Goal: Task Accomplishment & Management: Manage account settings

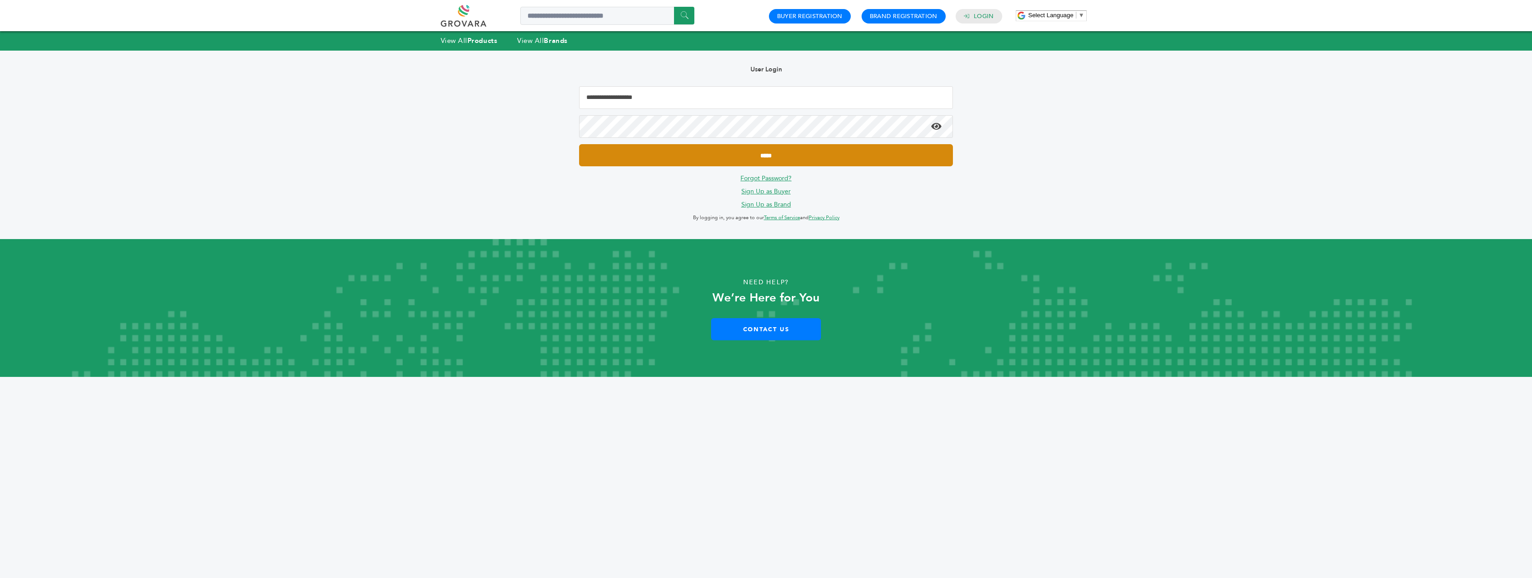
click at [765, 153] on input "*****" at bounding box center [766, 155] width 374 height 22
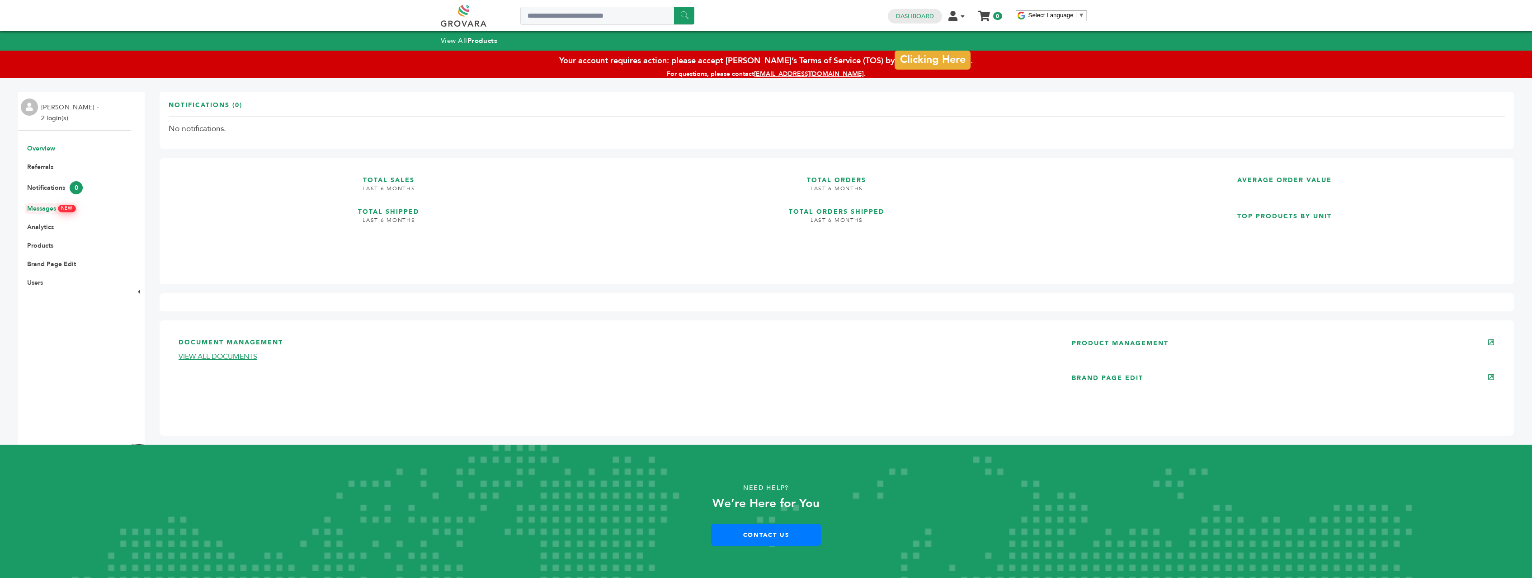
click at [57, 208] on link "Messages NEW" at bounding box center [51, 208] width 48 height 9
click at [221, 104] on h3 "Notifications (0)" at bounding box center [206, 109] width 74 height 16
click at [47, 282] on li "Users" at bounding box center [75, 282] width 104 height 9
click at [140, 292] on icon at bounding box center [139, 292] width 2 height 6
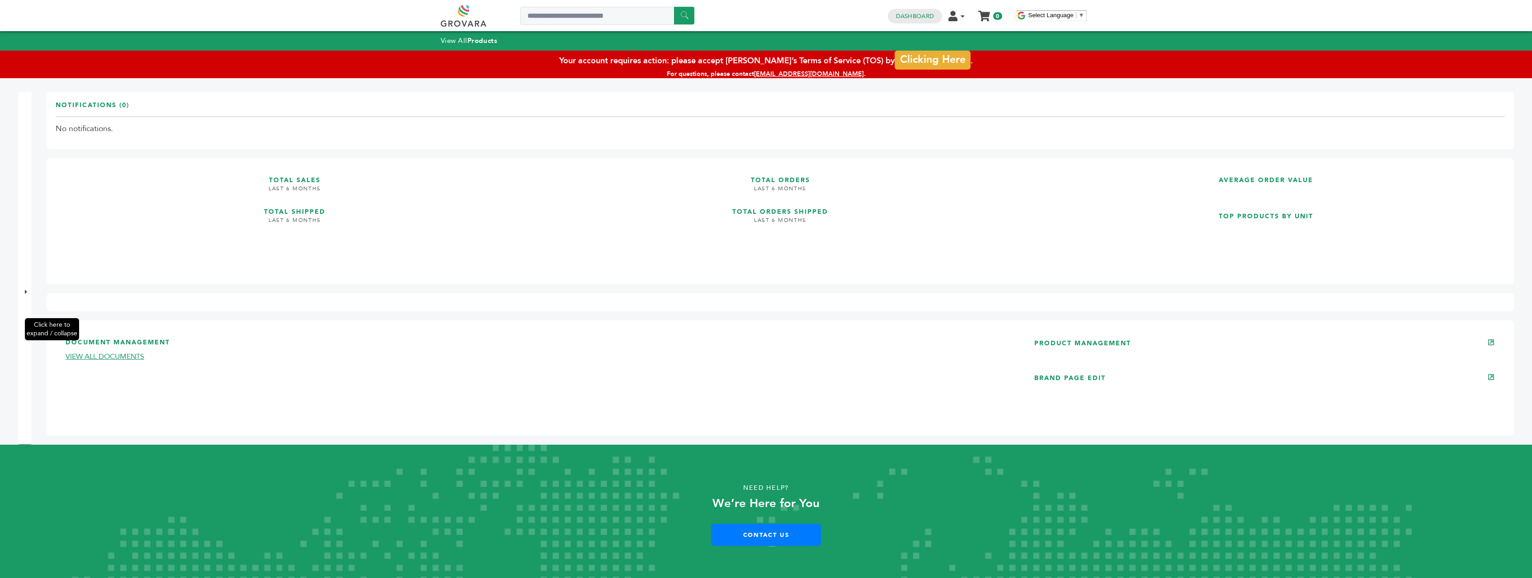
click at [25, 292] on icon at bounding box center [26, 292] width 2 height 6
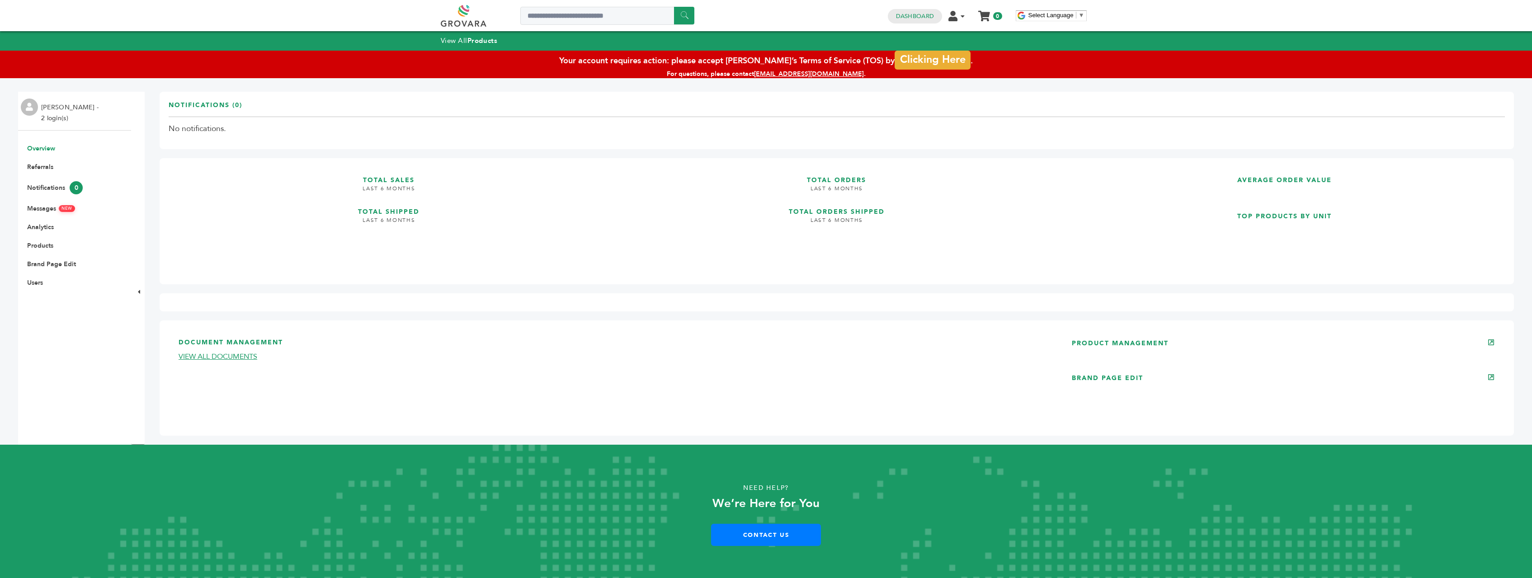
click at [53, 115] on li "Wendi Smith - 2 login(s)" at bounding box center [71, 113] width 60 height 22
click at [916, 19] on link "Dashboard" at bounding box center [915, 16] width 38 height 8
click at [38, 244] on link "Products" at bounding box center [40, 245] width 26 height 9
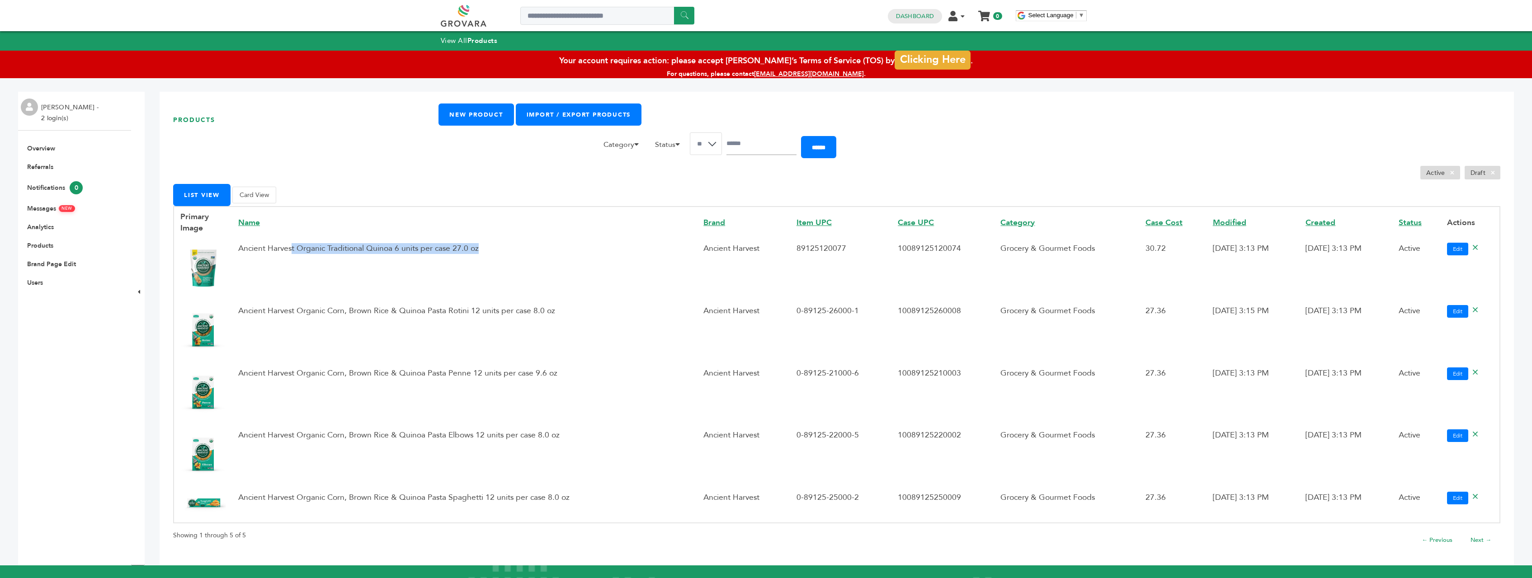
drag, startPoint x: 293, startPoint y: 289, endPoint x: 489, endPoint y: 290, distance: 195.7
click at [489, 290] on td "Ancient Harvest Organic Traditional Quinoa 6 units per case 27.0 oz" at bounding box center [464, 269] width 465 height 62
click at [395, 354] on td "Ancient Harvest Organic Corn, Brown Rice & Quinoa Pasta Rotini 12 units per cas…" at bounding box center [464, 332] width 465 height 62
click at [320, 353] on td "Ancient Harvest Organic Corn, Brown Rice & Quinoa Pasta Rotini 12 units per cas…" at bounding box center [464, 332] width 465 height 62
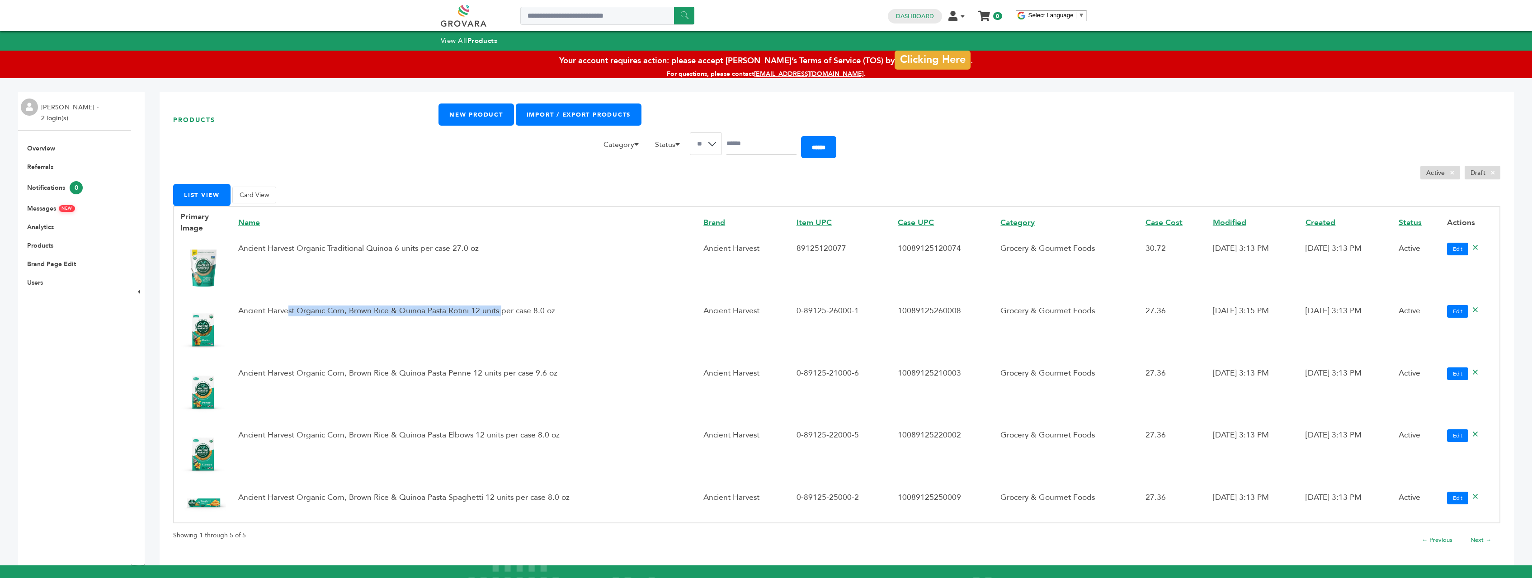
drag, startPoint x: 286, startPoint y: 354, endPoint x: 503, endPoint y: 350, distance: 217.0
click at [503, 350] on td "Ancient Harvest Organic Corn, Brown Rice & Quinoa Pasta Rotini 12 units per cas…" at bounding box center [464, 332] width 465 height 62
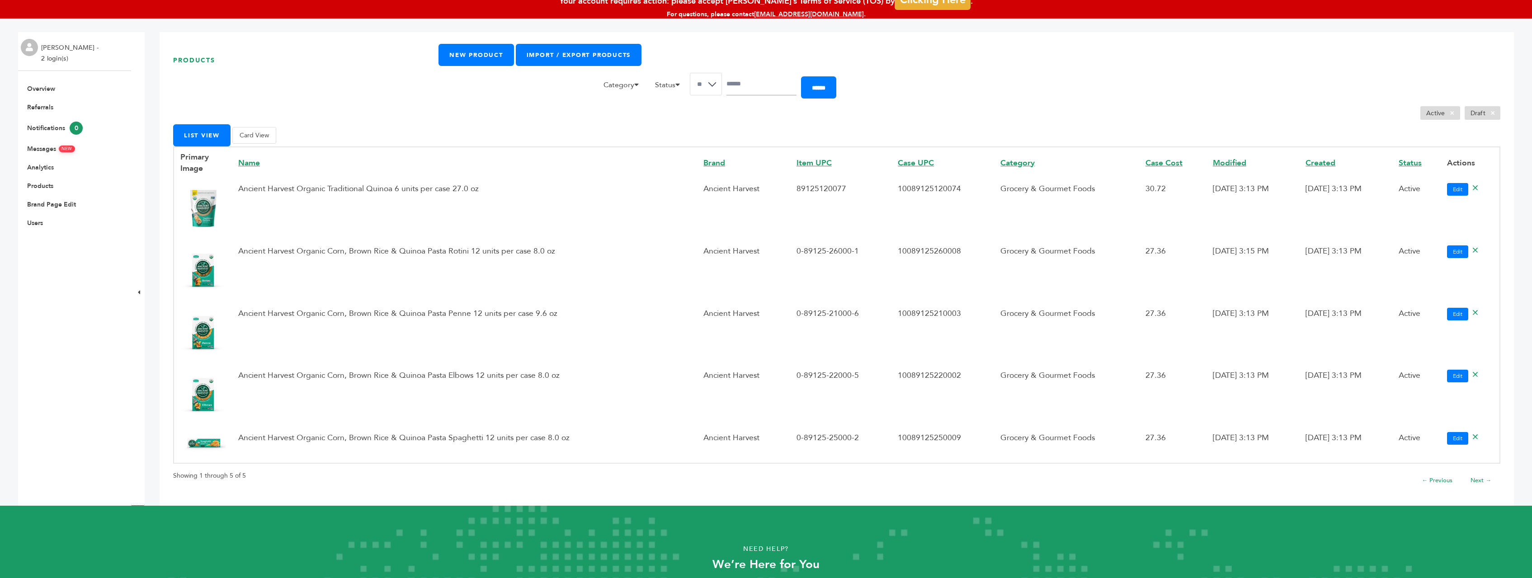
scroll to position [123, 0]
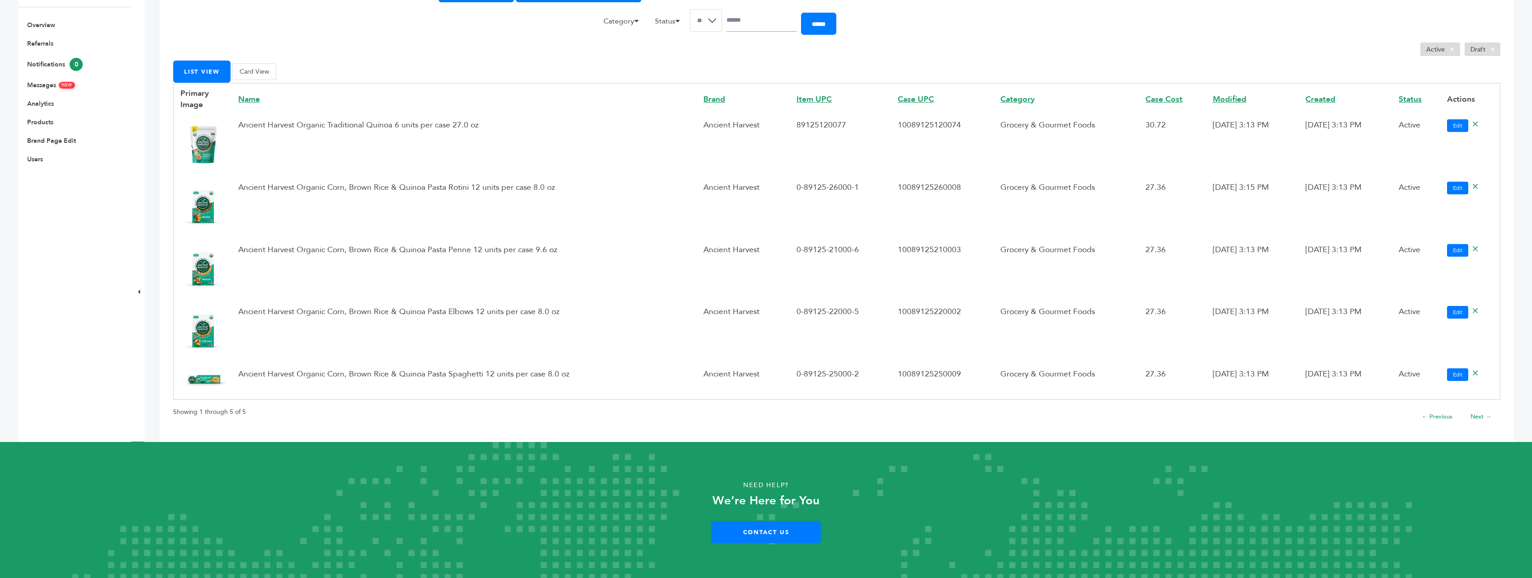
click at [395, 357] on td "Ancient Harvest Organic Corn, Brown Rice & Quinoa Pasta Elbows 12 units per cas…" at bounding box center [464, 332] width 465 height 62
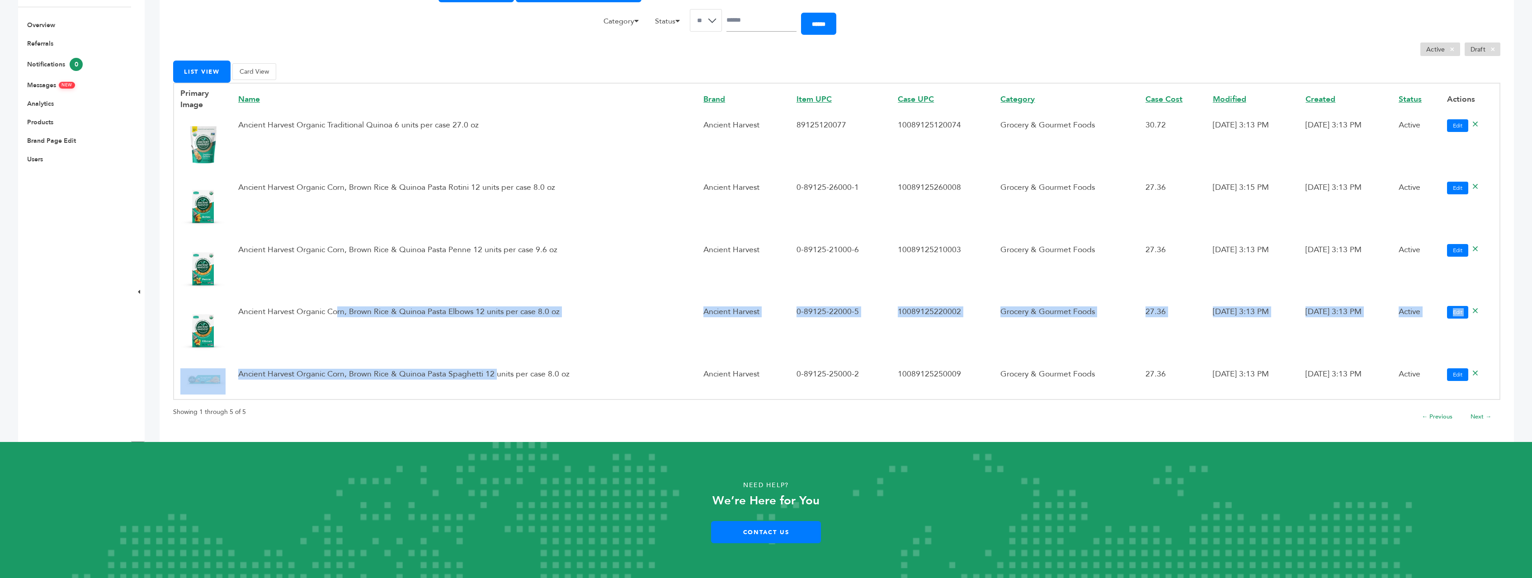
drag, startPoint x: 342, startPoint y: 356, endPoint x: 496, endPoint y: 395, distance: 158.9
click at [496, 395] on tbody "Primary Image Name Brand Item UPC Case UPC Category Case Cost Modified Created …" at bounding box center [837, 241] width 1326 height 316
click at [496, 385] on td "Ancient Harvest Organic Corn, Brown Rice & Quinoa Pasta Spaghetti 12 units per …" at bounding box center [464, 382] width 465 height 36
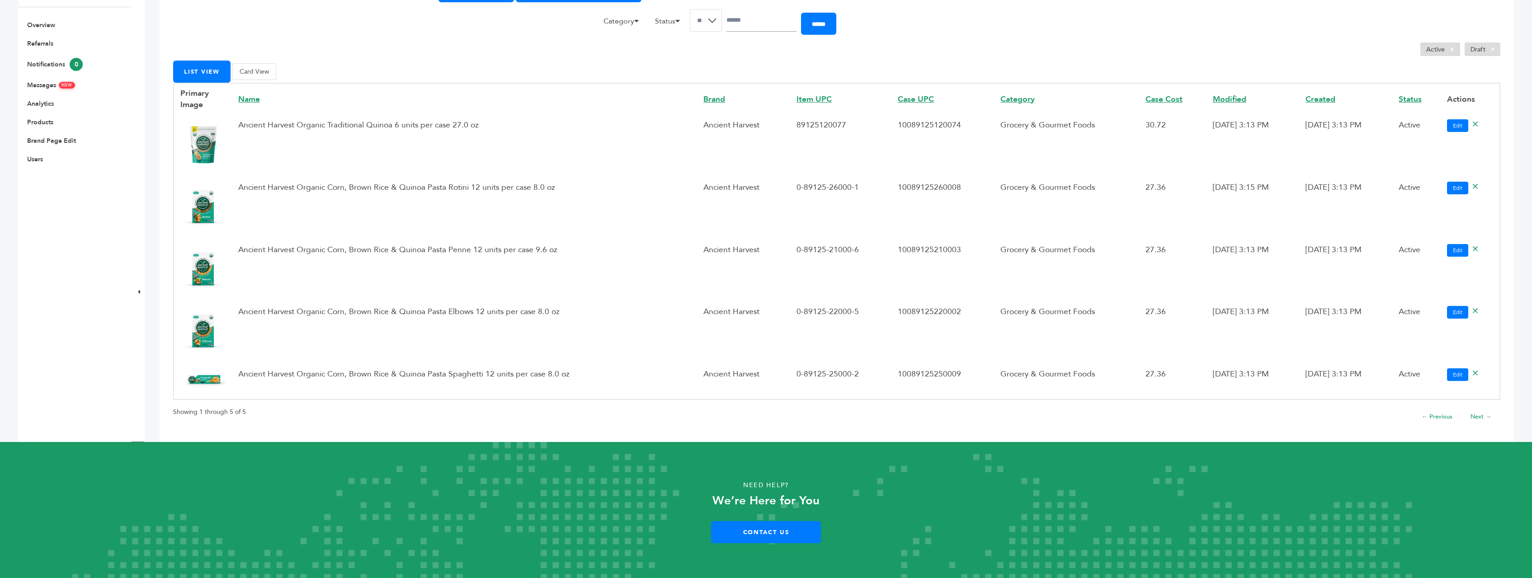
scroll to position [0, 0]
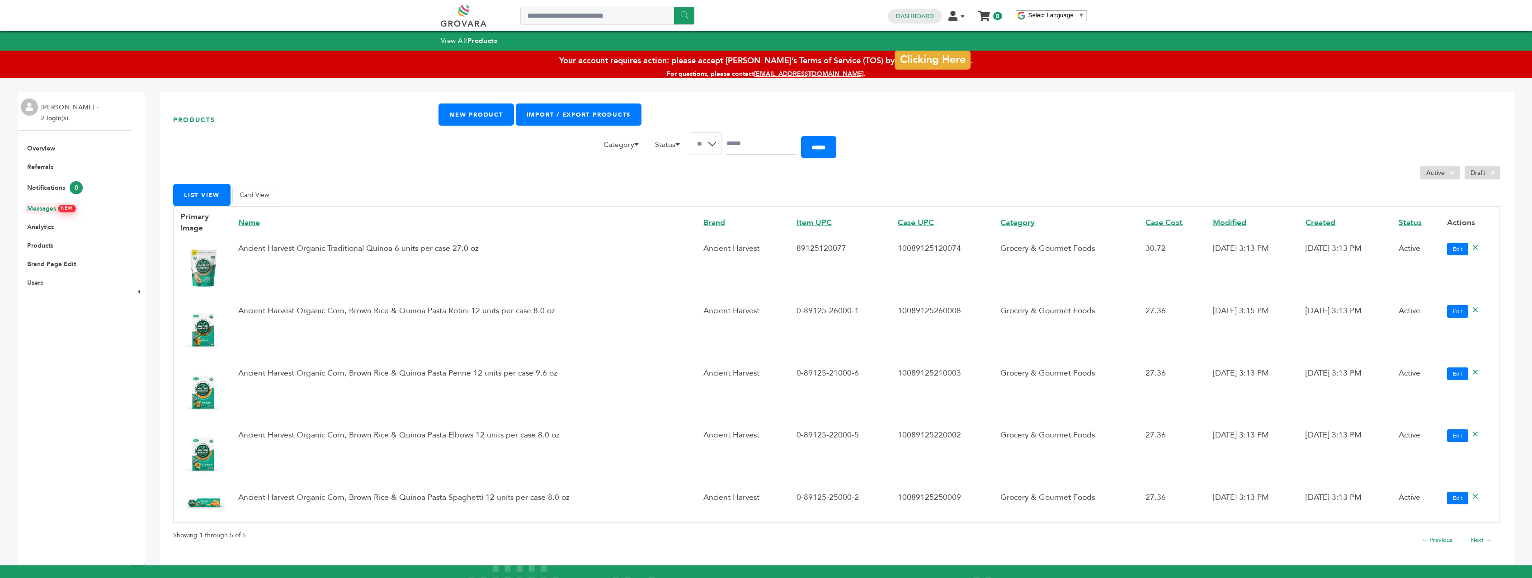
click at [47, 210] on link "Messages NEW" at bounding box center [51, 208] width 48 height 9
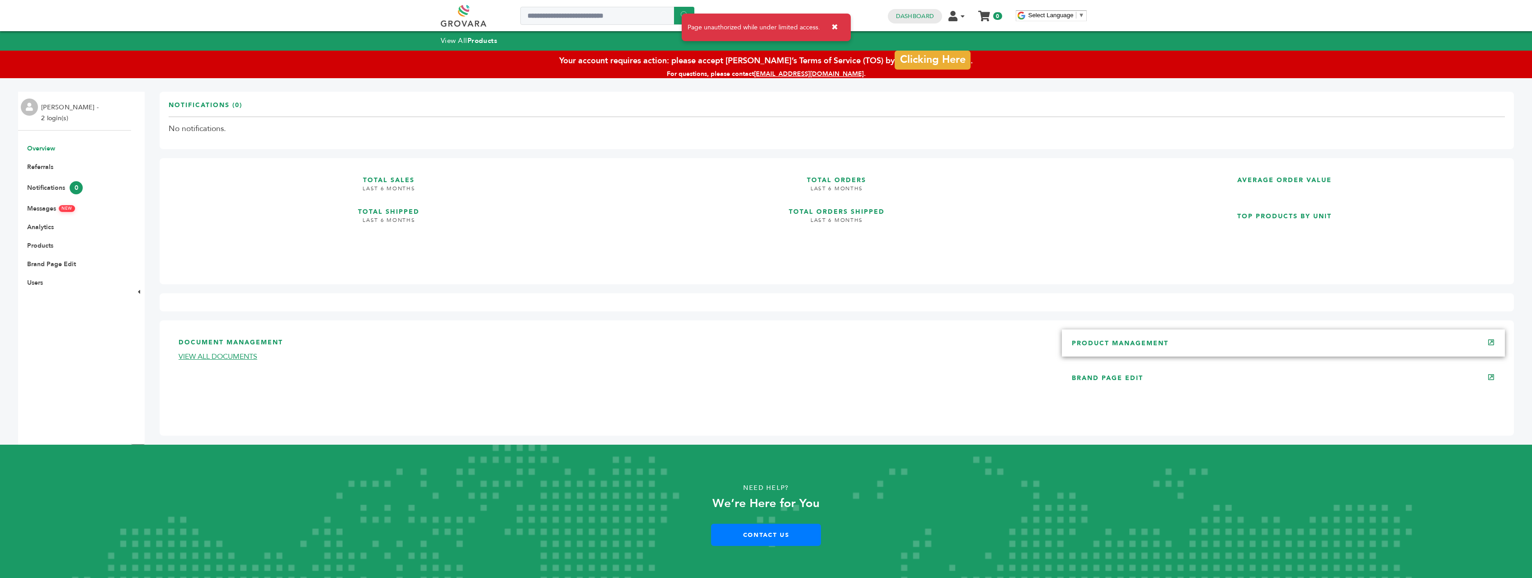
scroll to position [5, 0]
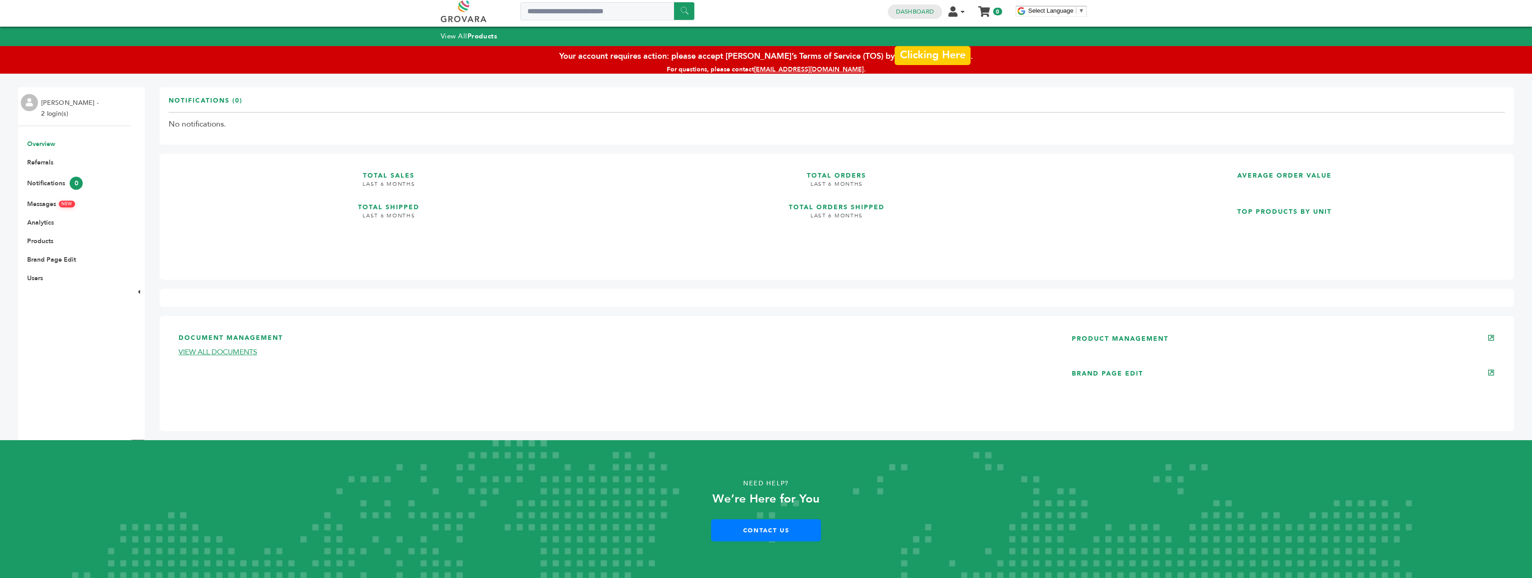
click at [922, 49] on link "Clicking Here" at bounding box center [932, 54] width 76 height 19
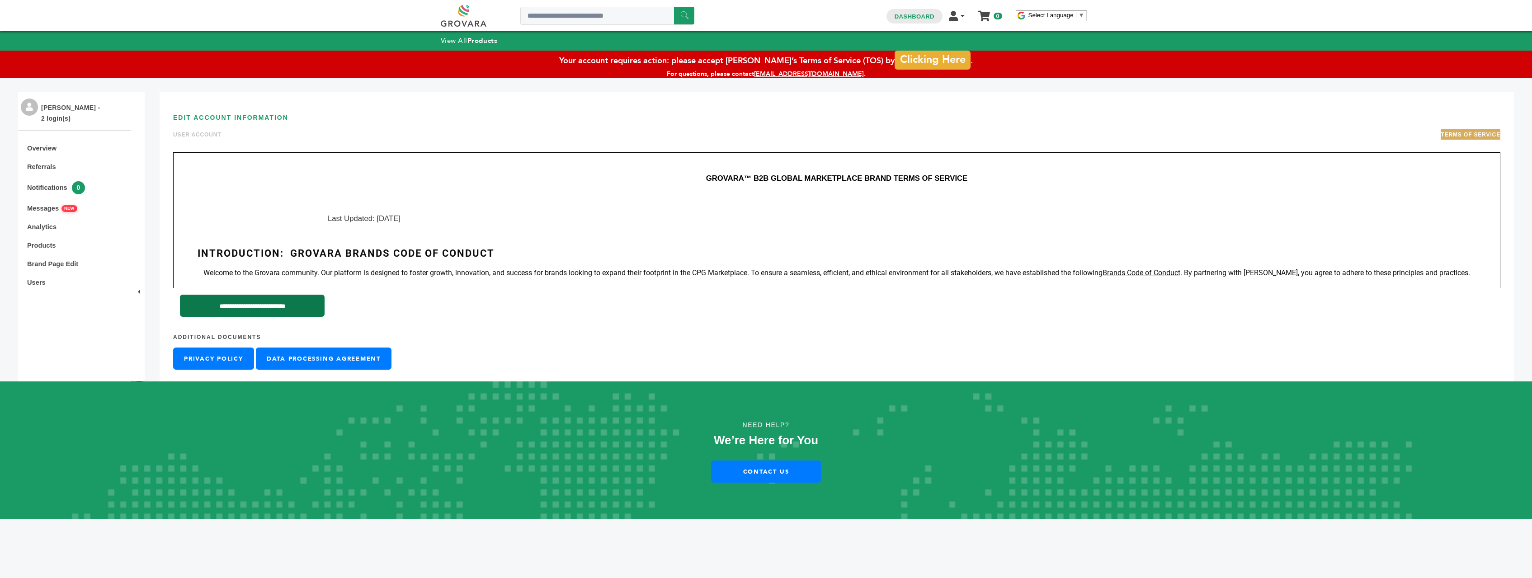
click at [286, 304] on input "**********" at bounding box center [252, 306] width 145 height 22
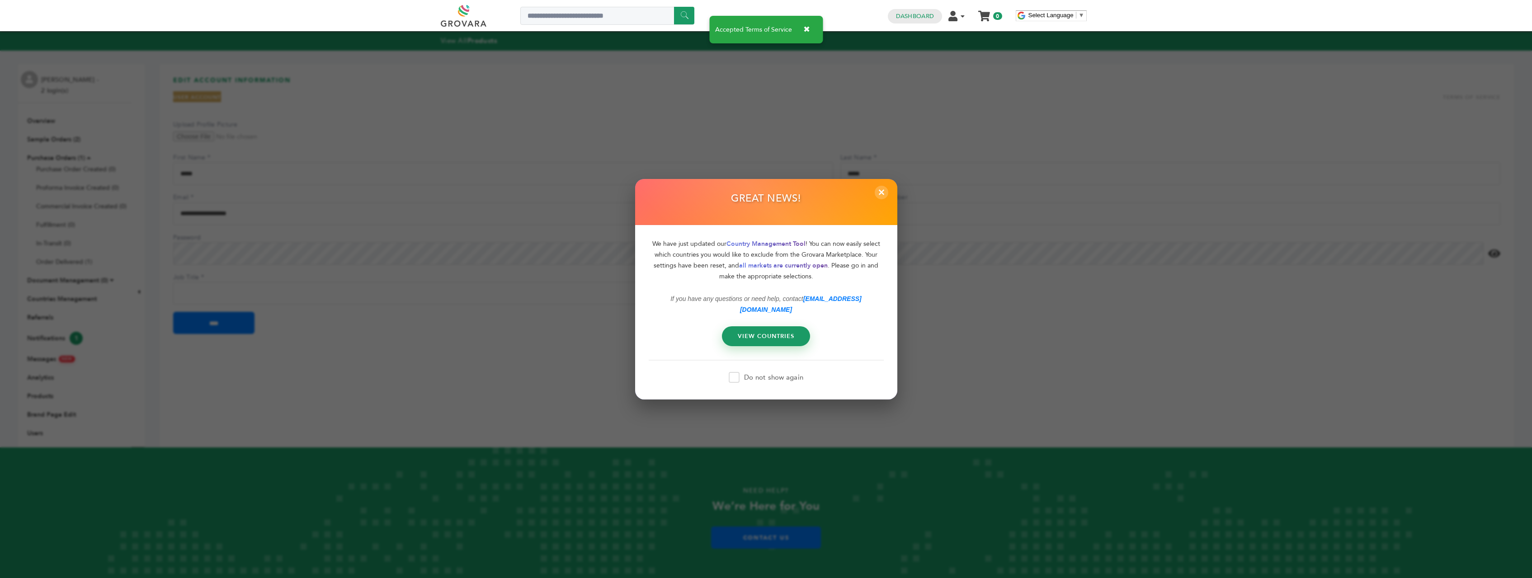
click at [752, 374] on label "Do not show again" at bounding box center [766, 377] width 75 height 11
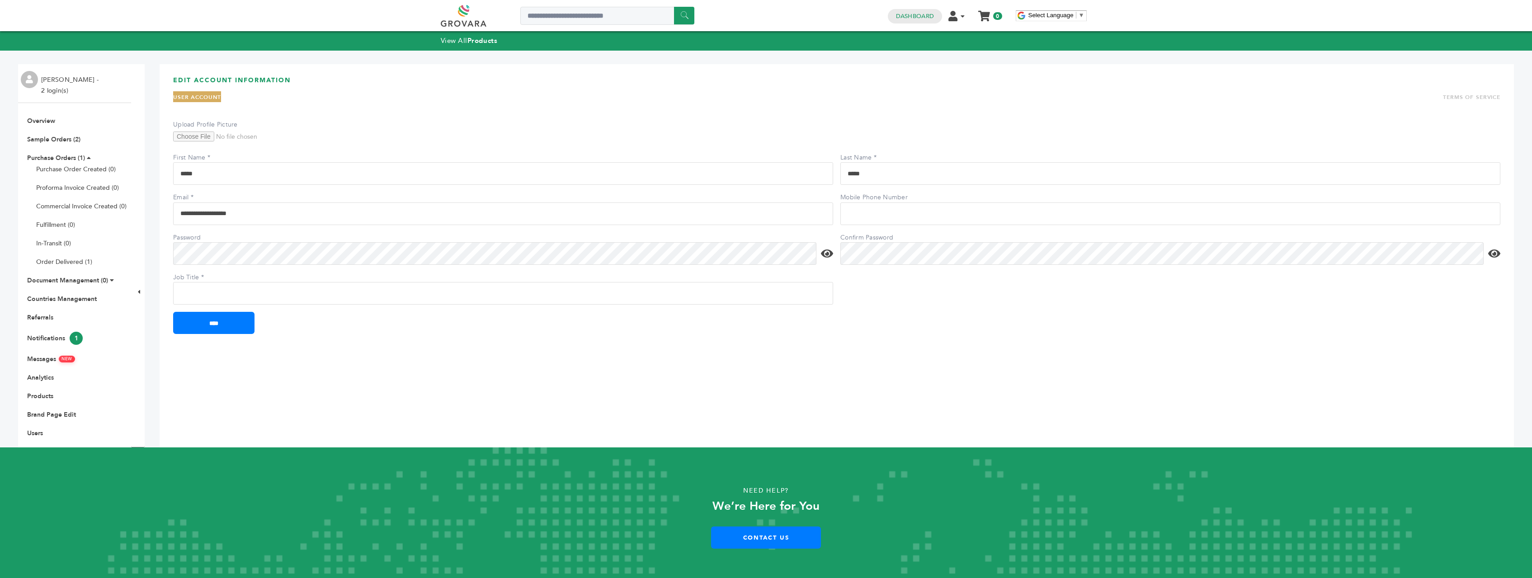
click at [221, 295] on input "Job Title" at bounding box center [503, 293] width 660 height 23
type input "**********"
click at [810, 384] on div "**********" at bounding box center [837, 255] width 1354 height 383
click at [920, 268] on form "**********" at bounding box center [836, 243] width 1327 height 182
click at [825, 255] on icon at bounding box center [827, 253] width 12 height 11
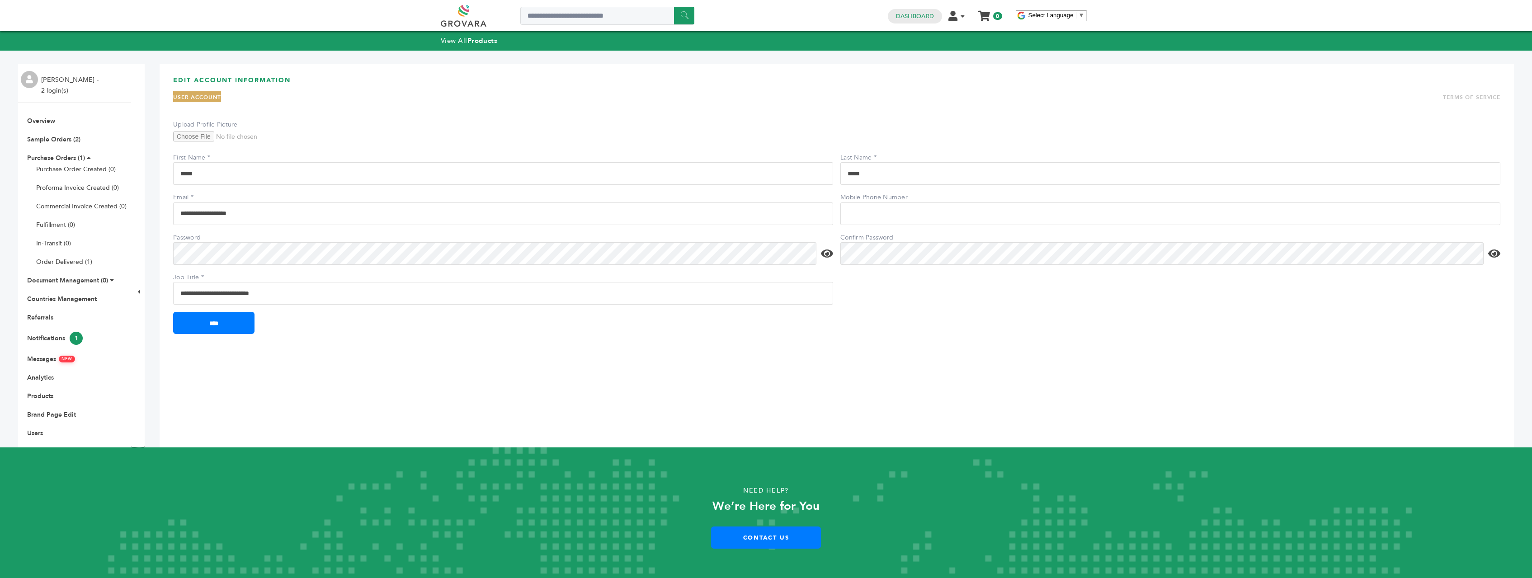
click at [825, 255] on icon at bounding box center [827, 253] width 12 height 11
click at [173, 312] on input "****" at bounding box center [213, 323] width 81 height 22
click at [238, 345] on input "****" at bounding box center [213, 342] width 81 height 22
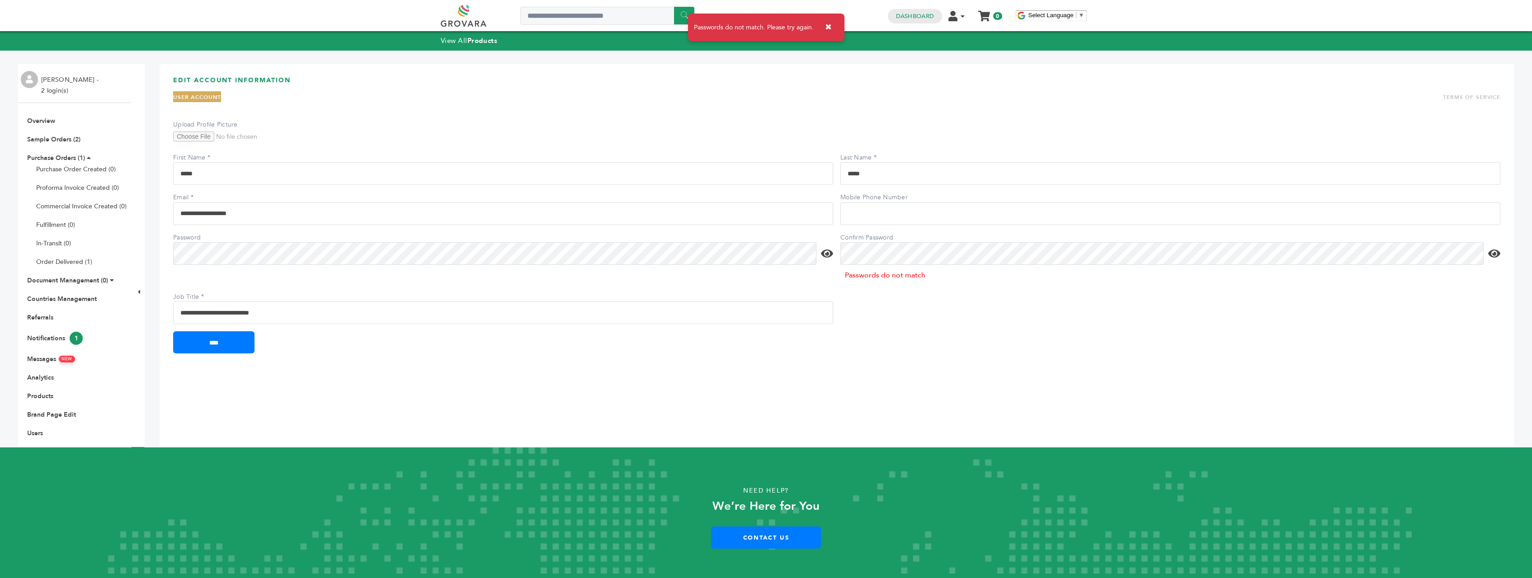
click at [894, 300] on form "**********" at bounding box center [836, 253] width 1327 height 202
click at [225, 342] on input "****" at bounding box center [213, 342] width 81 height 22
click at [828, 28] on button "✖" at bounding box center [828, 27] width 20 height 19
click at [822, 254] on icon at bounding box center [827, 253] width 12 height 11
click at [917, 292] on form "**********" at bounding box center [836, 253] width 1327 height 202
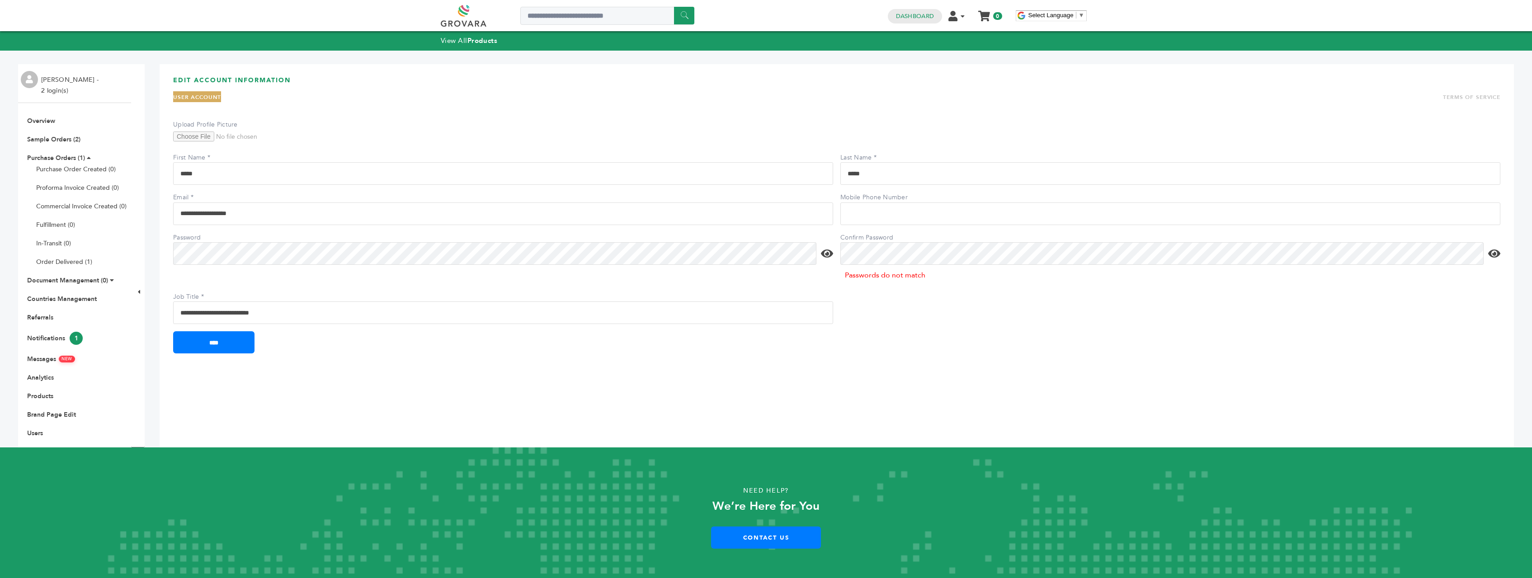
click at [1496, 254] on icon at bounding box center [1494, 253] width 12 height 11
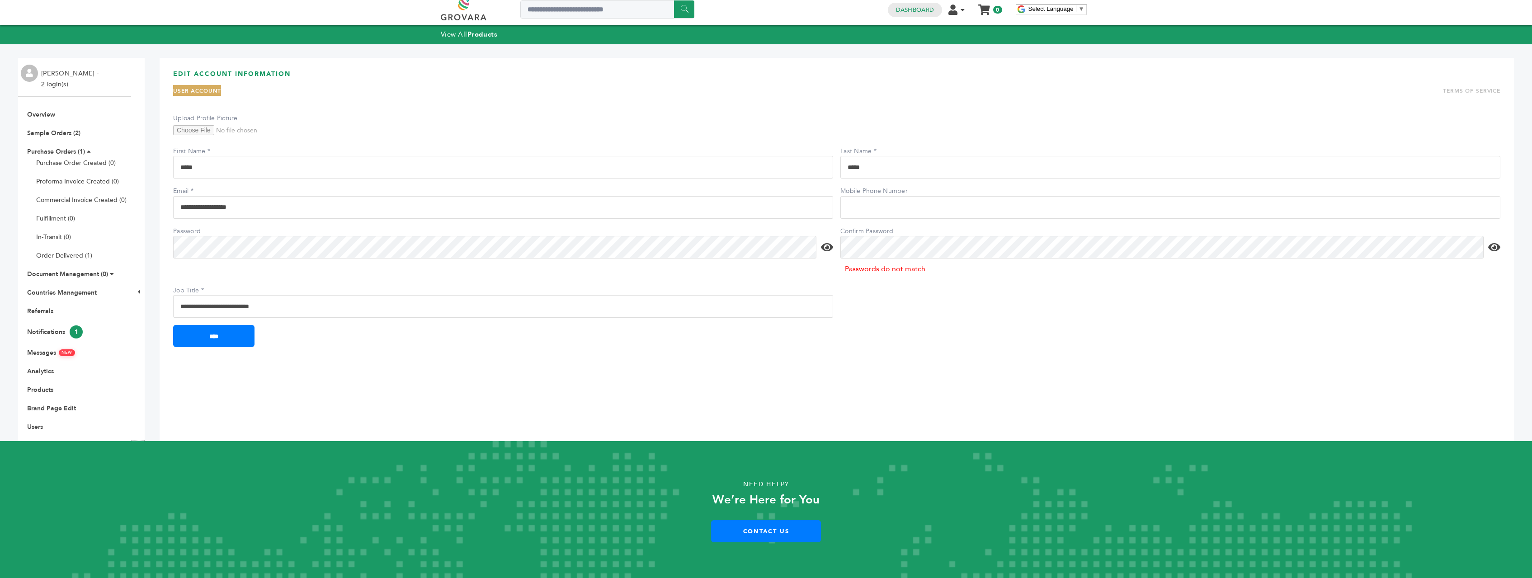
scroll to position [7, 0]
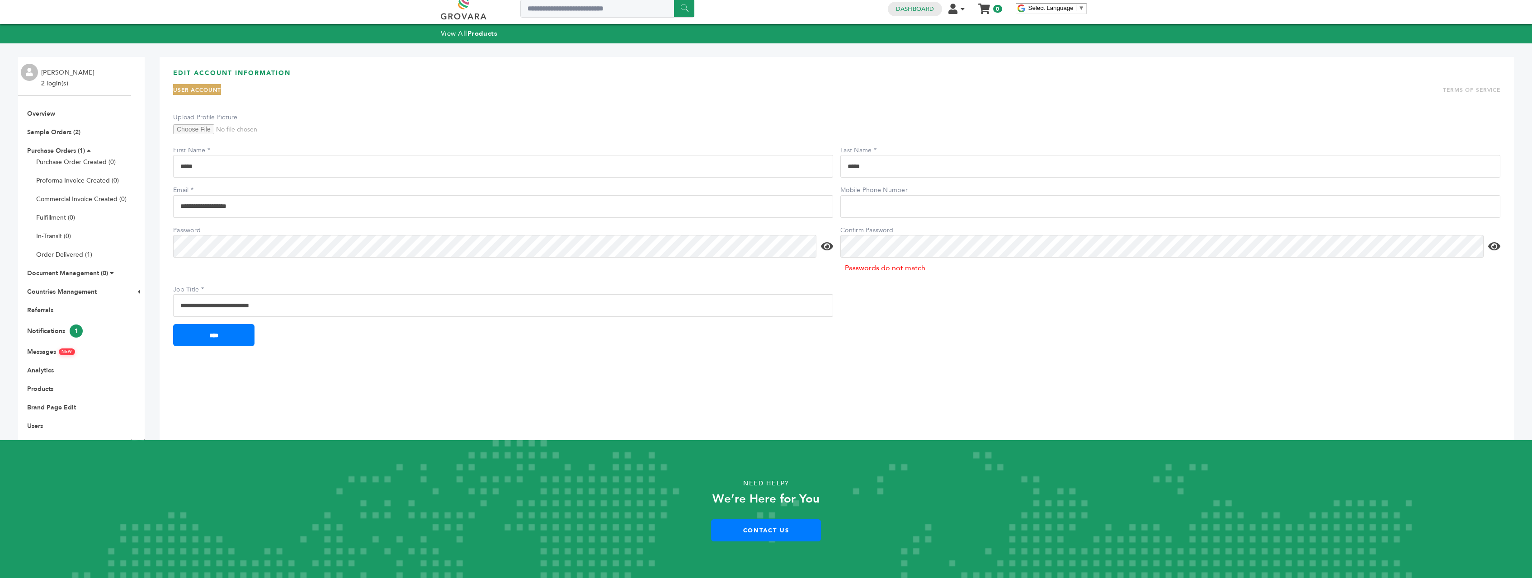
click at [58, 335] on li "Notifications 1" at bounding box center [75, 331] width 104 height 13
click at [58, 333] on link "Notifications 1" at bounding box center [55, 331] width 56 height 9
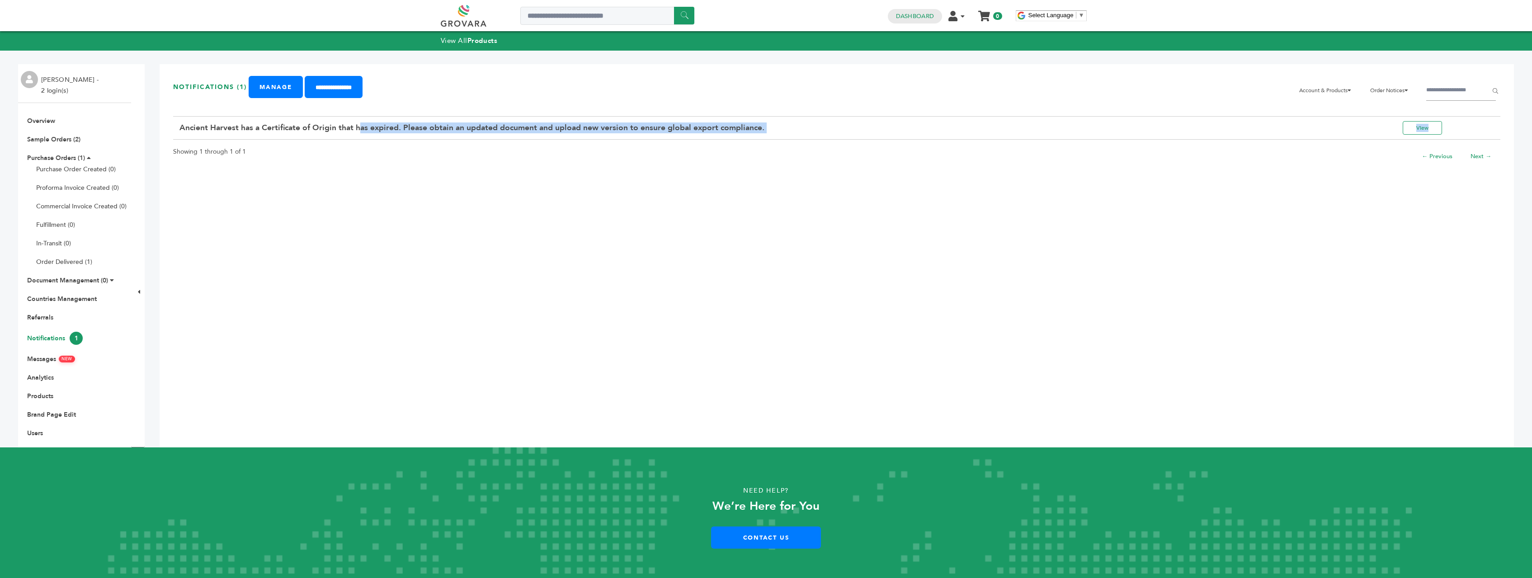
drag, startPoint x: 201, startPoint y: 132, endPoint x: 762, endPoint y: 146, distance: 560.6
click at [762, 146] on div "**********" at bounding box center [837, 255] width 1354 height 383
click at [762, 146] on div "Showing 1 through 1 of 1 ← Previous Next →" at bounding box center [836, 155] width 1327 height 30
click at [783, 141] on div "Showing 1 through 1 of 1 ← Previous Next →" at bounding box center [836, 155] width 1327 height 30
click at [822, 133] on td "Ancient Harvest has a Certificate of Origin that has expired. Please obtain an …" at bounding box center [771, 127] width 1197 height 23
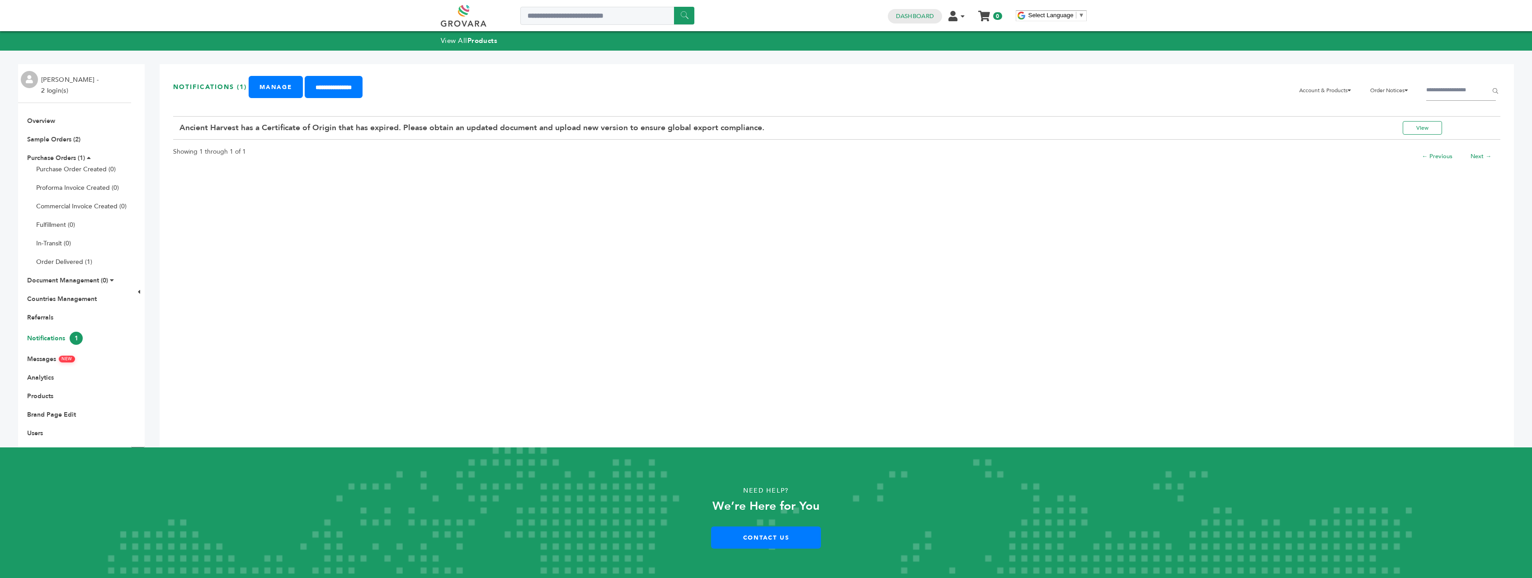
drag, startPoint x: 841, startPoint y: 129, endPoint x: 400, endPoint y: 127, distance: 440.7
click at [400, 127] on td "Ancient Harvest has a Certificate of Origin that has expired. Please obtain an …" at bounding box center [771, 127] width 1197 height 23
drag, startPoint x: 386, startPoint y: 127, endPoint x: 787, endPoint y: 134, distance: 401.4
click at [787, 134] on td "Ancient Harvest has a Certificate of Origin that has expired. Please obtain an …" at bounding box center [771, 127] width 1197 height 23
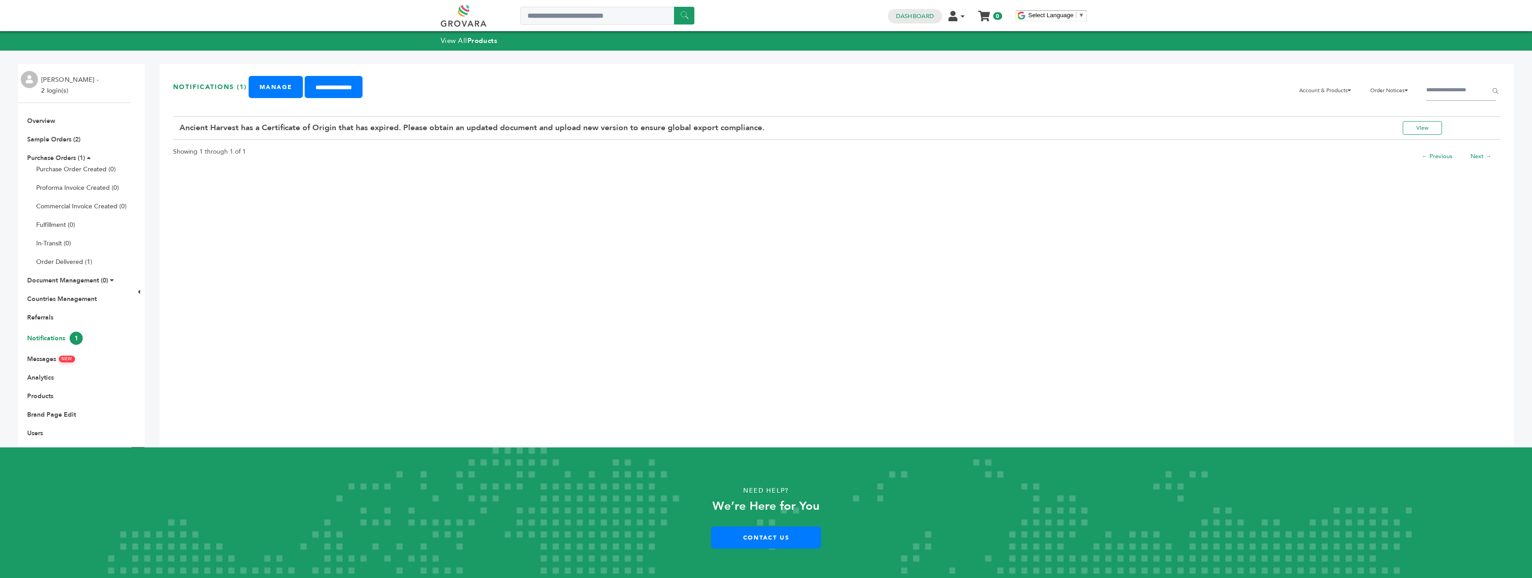
click at [787, 134] on td "Ancient Harvest has a Certificate of Origin that has expired. Please obtain an …" at bounding box center [771, 127] width 1197 height 23
click at [811, 135] on td "Ancient Harvest has a Certificate of Origin that has expired. Please obtain an …" at bounding box center [771, 127] width 1197 height 23
drag, startPoint x: 829, startPoint y: 134, endPoint x: 184, endPoint y: 122, distance: 645.5
click at [184, 122] on td "Ancient Harvest has a Certificate of Origin that has expired. Please obtain an …" at bounding box center [771, 127] width 1197 height 23
click at [186, 122] on td "Ancient Harvest has a Certificate of Origin that has expired. Please obtain an …" at bounding box center [771, 127] width 1197 height 23
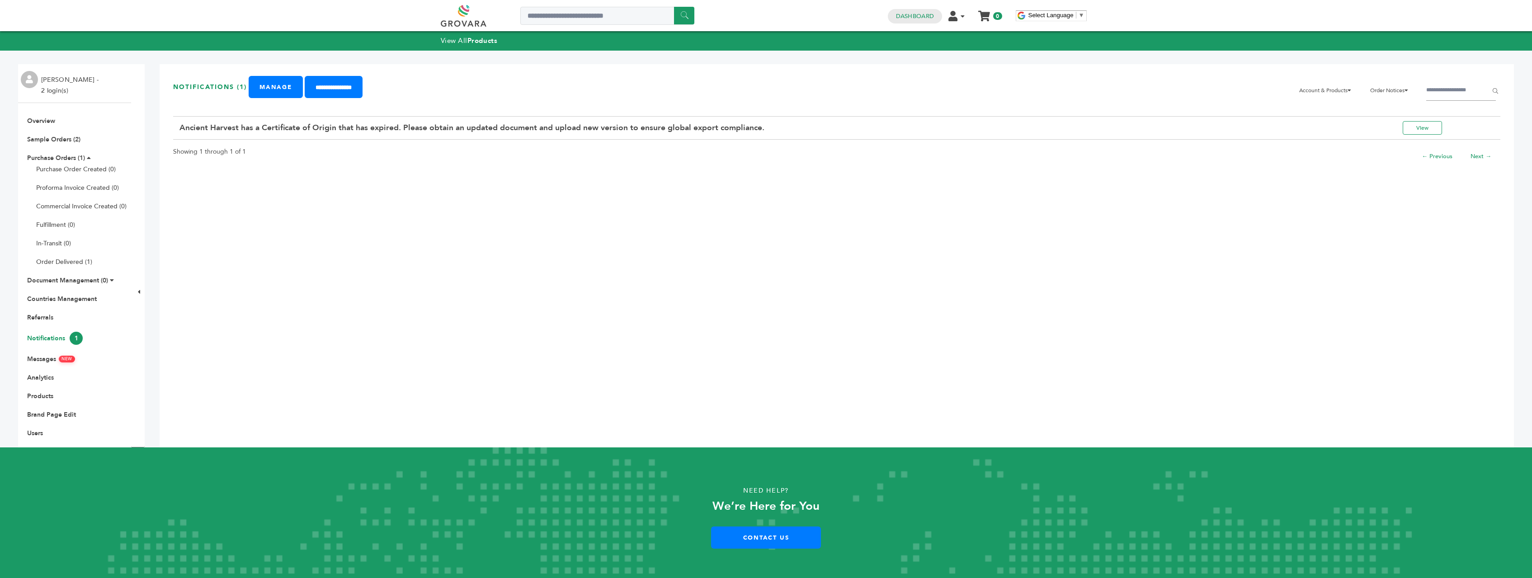
click at [266, 118] on td "Ancient Harvest has a Certificate of Origin that has expired. Please obtain an …" at bounding box center [771, 127] width 1197 height 23
click at [277, 90] on link "Manage" at bounding box center [276, 87] width 54 height 22
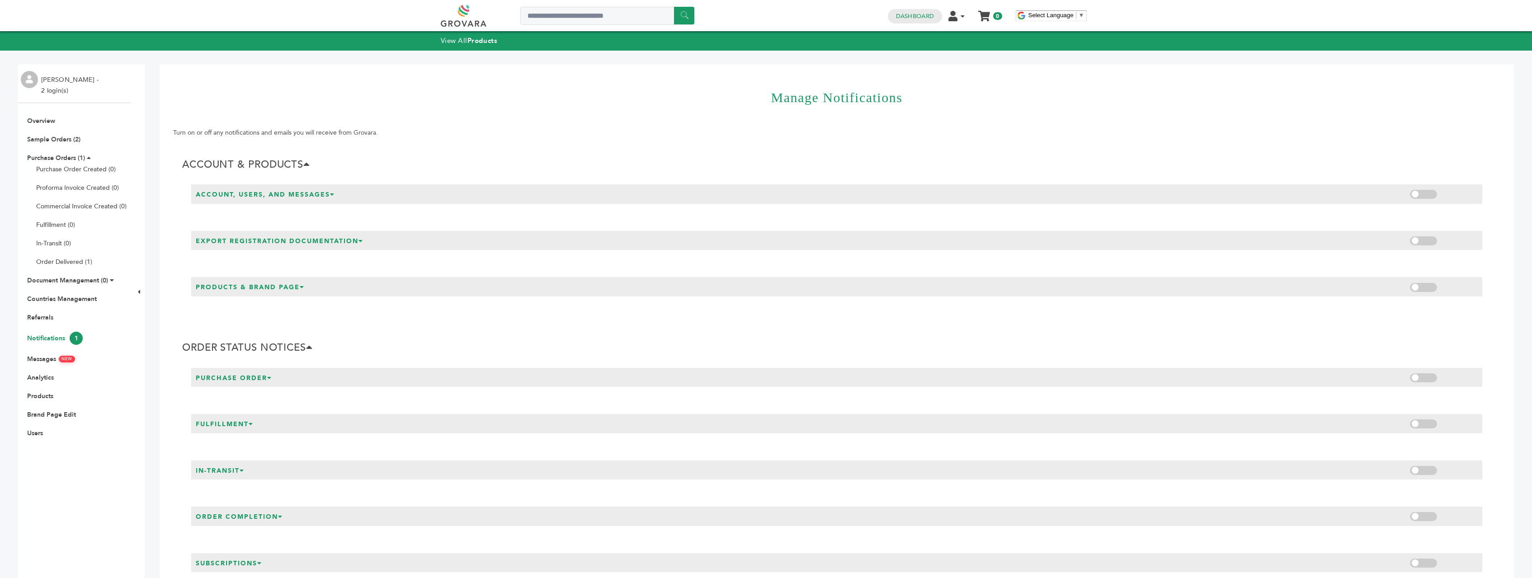
click at [273, 195] on h3 "Account, Users, and Messages" at bounding box center [265, 194] width 139 height 9
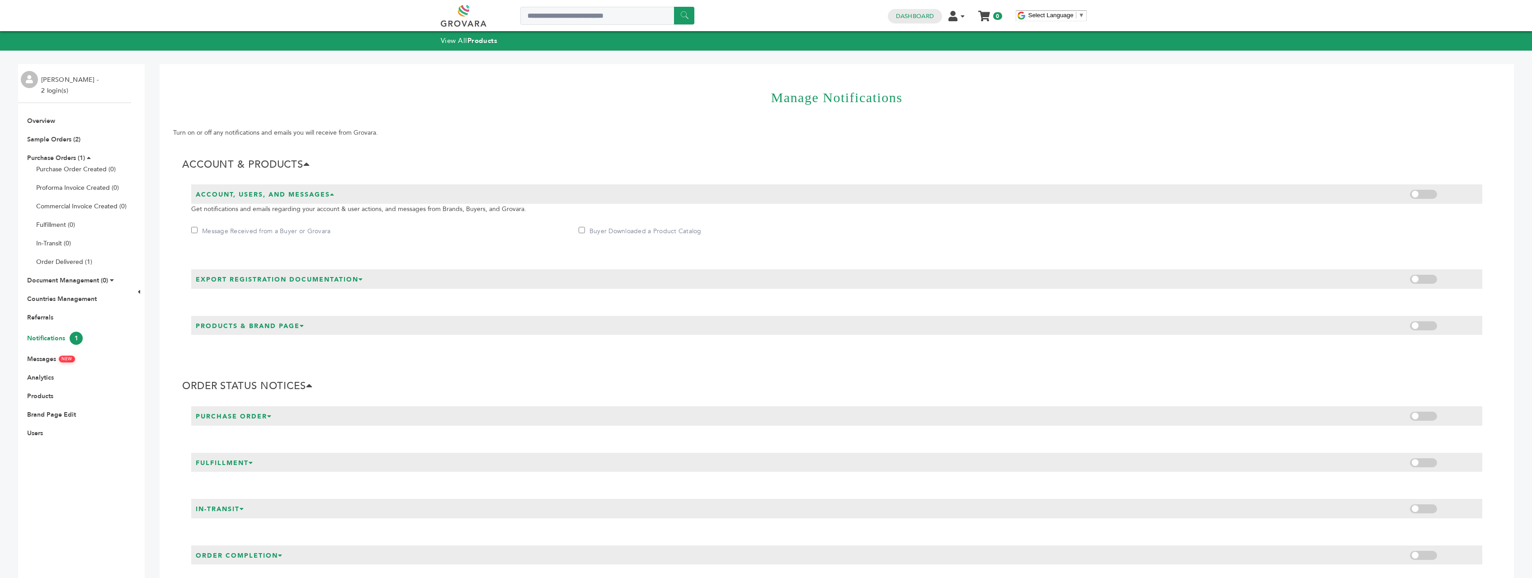
click at [273, 193] on h3 "Account, Users, and Messages" at bounding box center [265, 194] width 139 height 9
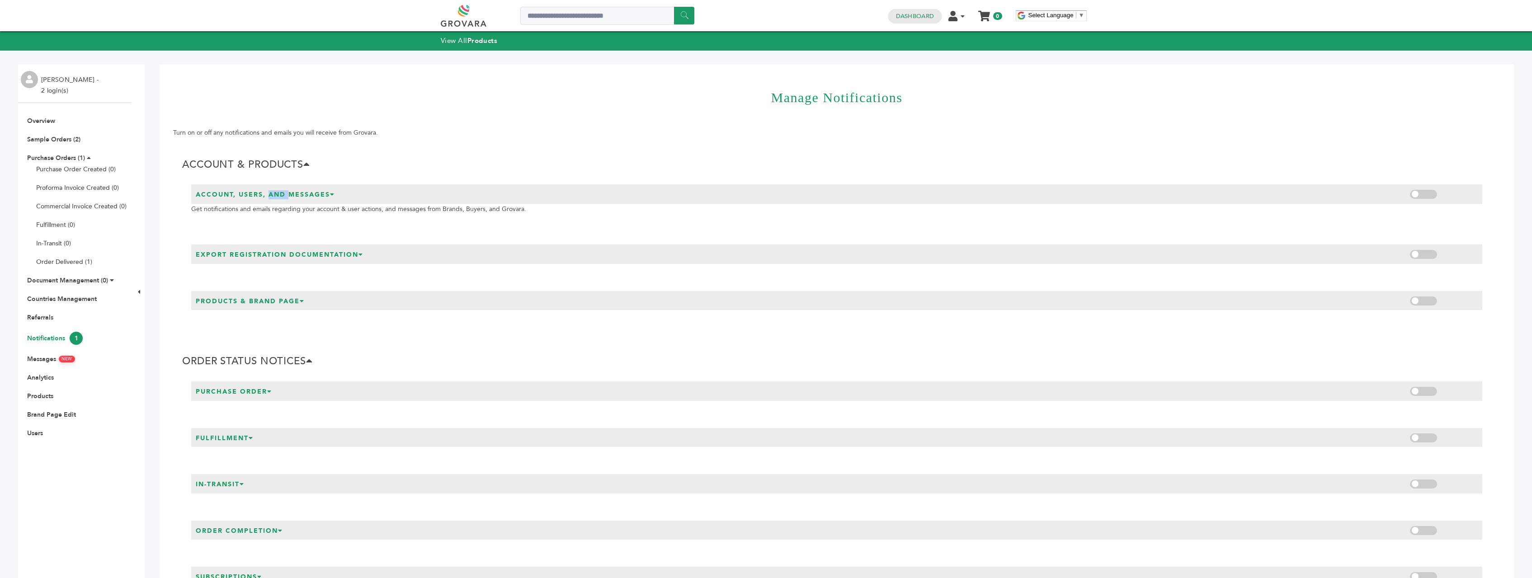
click at [273, 193] on h3 "Account, Users, and Messages" at bounding box center [265, 194] width 139 height 9
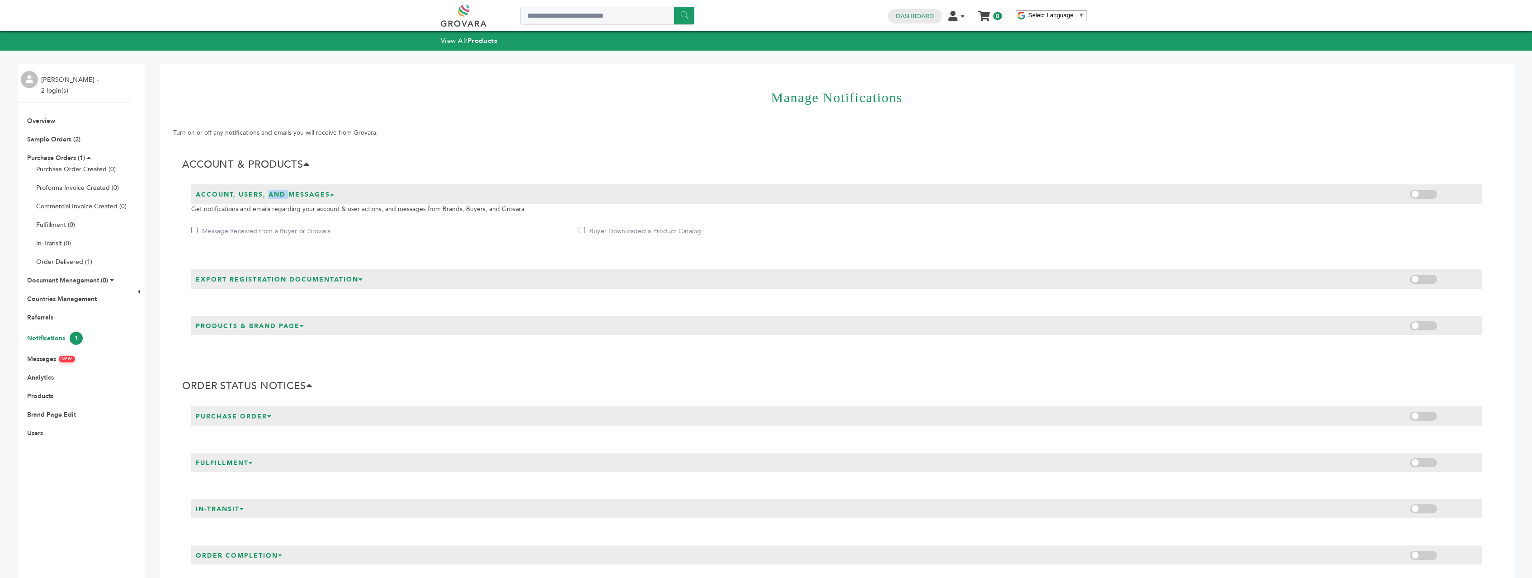
click at [273, 193] on h3 "Account, Users, and Messages" at bounding box center [265, 194] width 139 height 9
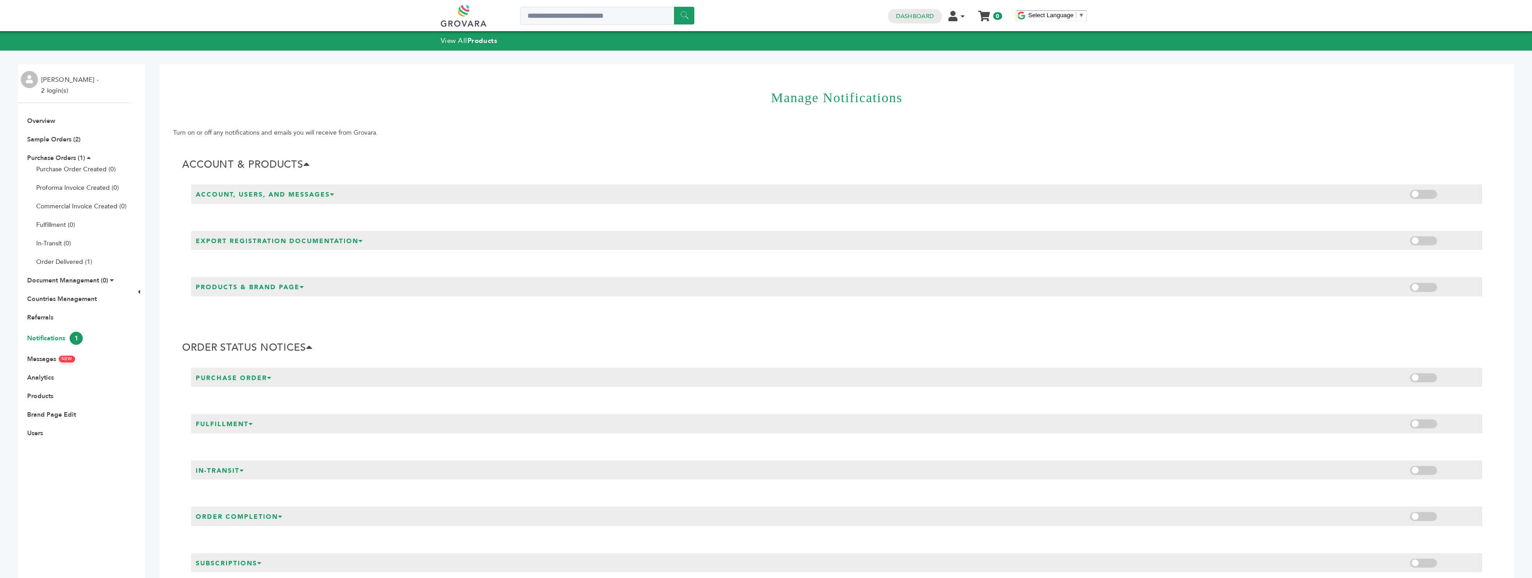
scroll to position [92, 0]
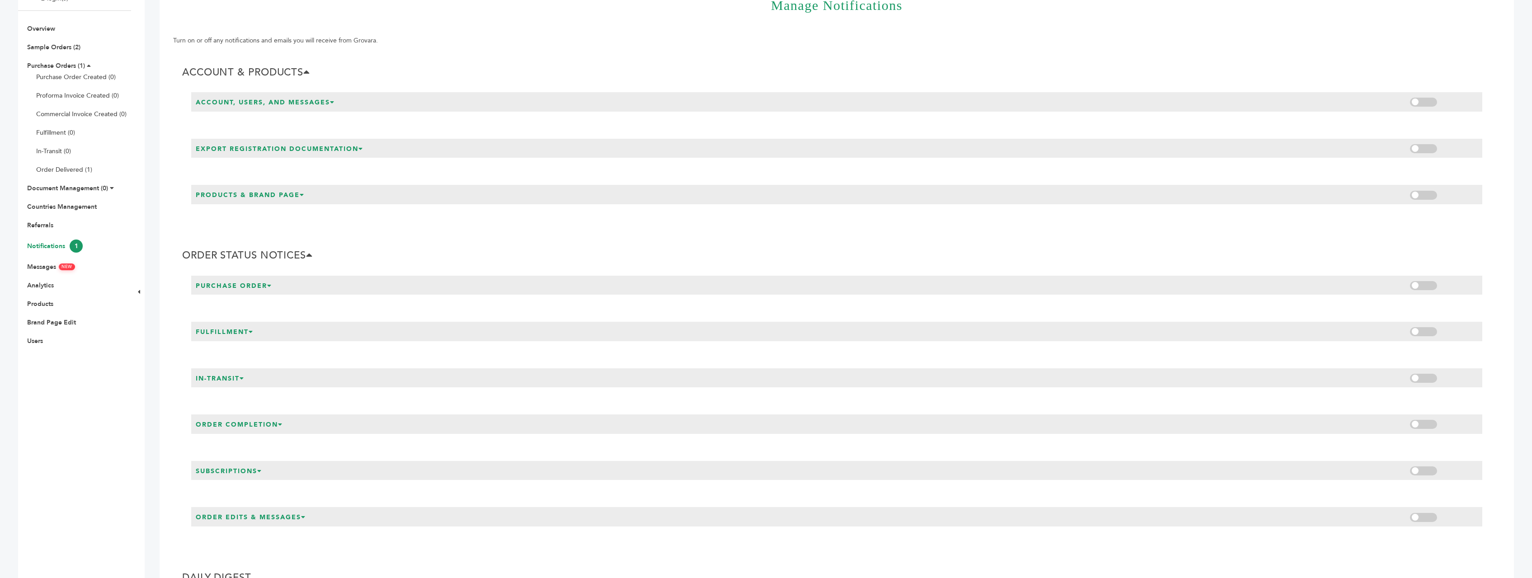
click at [232, 384] on div "In-Transit" at bounding box center [836, 377] width 1291 height 19
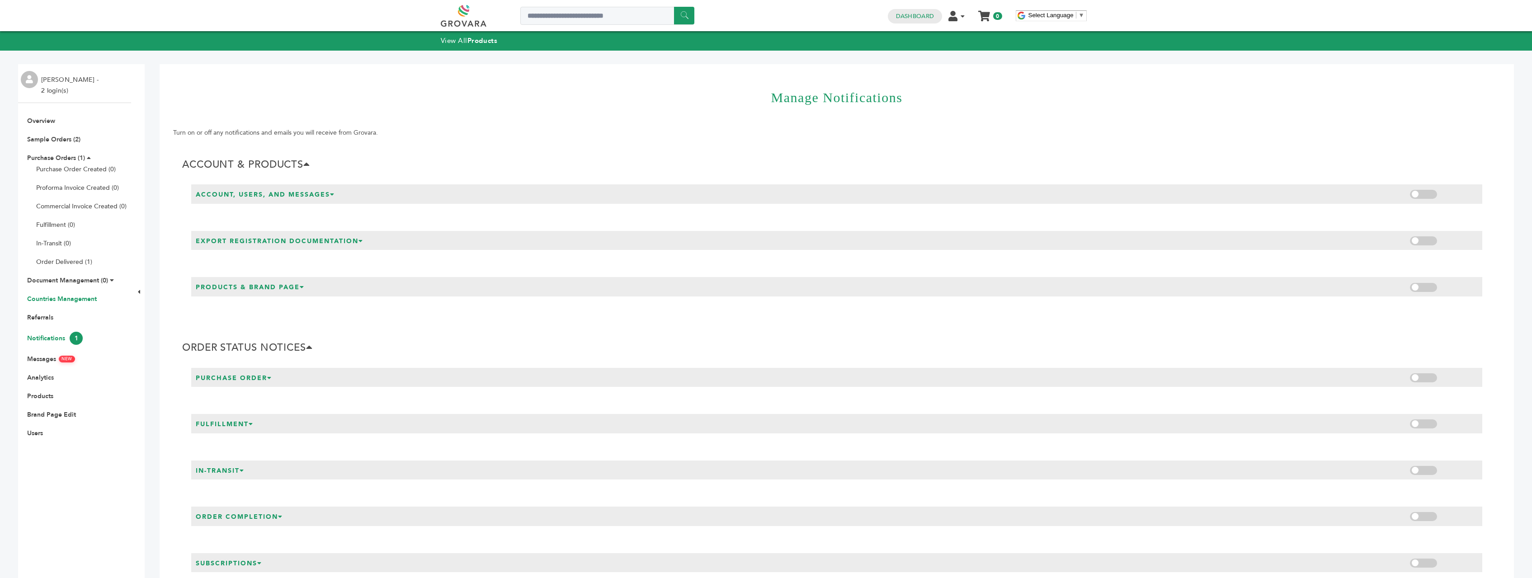
click at [62, 297] on link "Countries Management" at bounding box center [62, 299] width 70 height 9
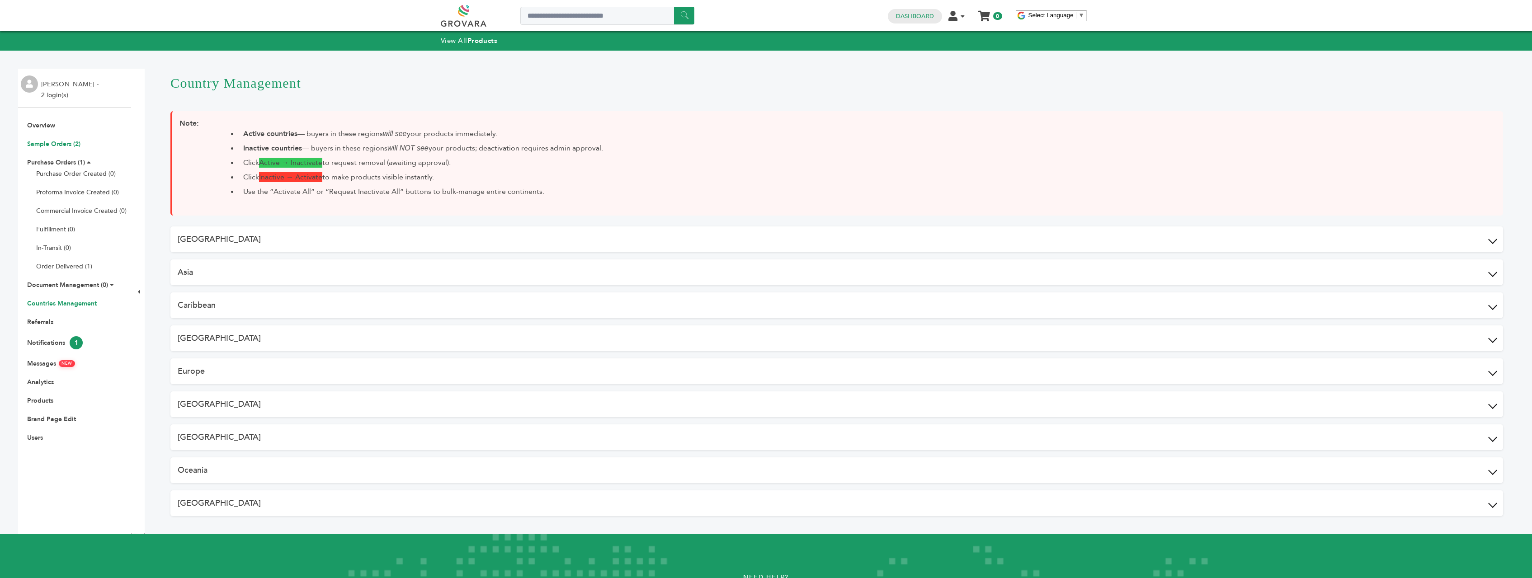
click at [49, 145] on link "Sample Orders (2)" at bounding box center [53, 144] width 53 height 9
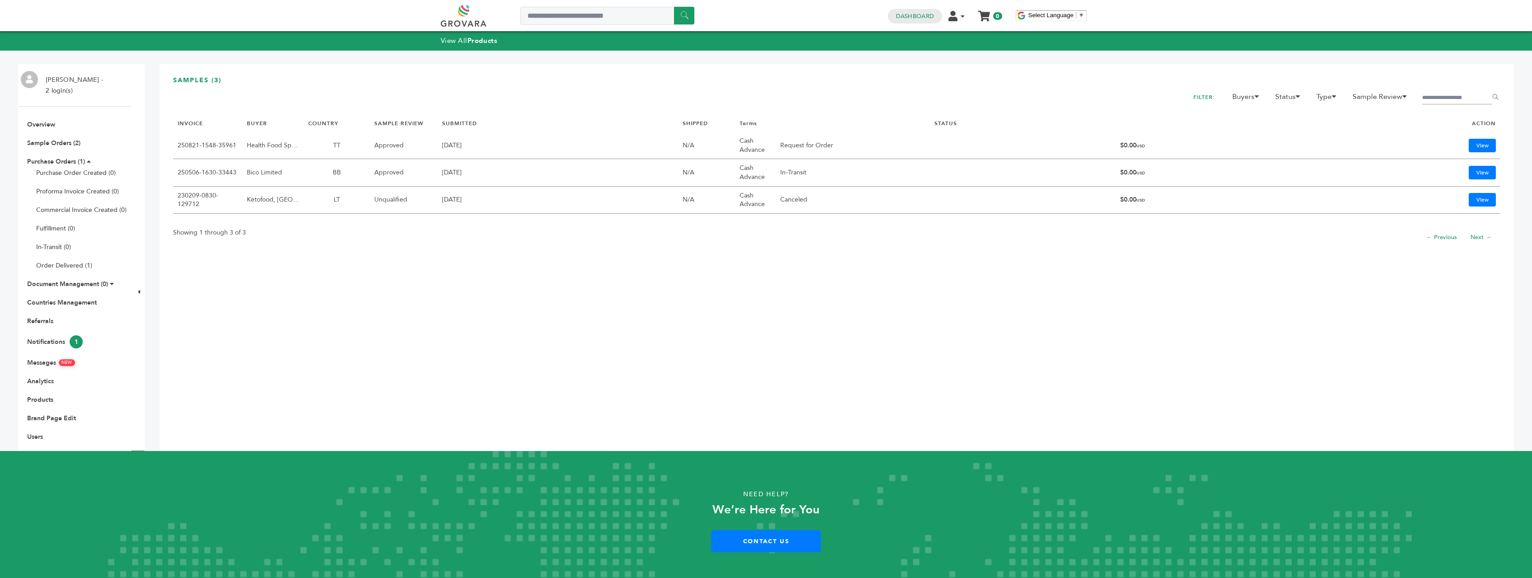
click at [1472, 138] on td "View" at bounding box center [1401, 145] width 198 height 27
click at [1471, 144] on link "View" at bounding box center [1481, 146] width 27 height 14
